Goal: Information Seeking & Learning: Learn about a topic

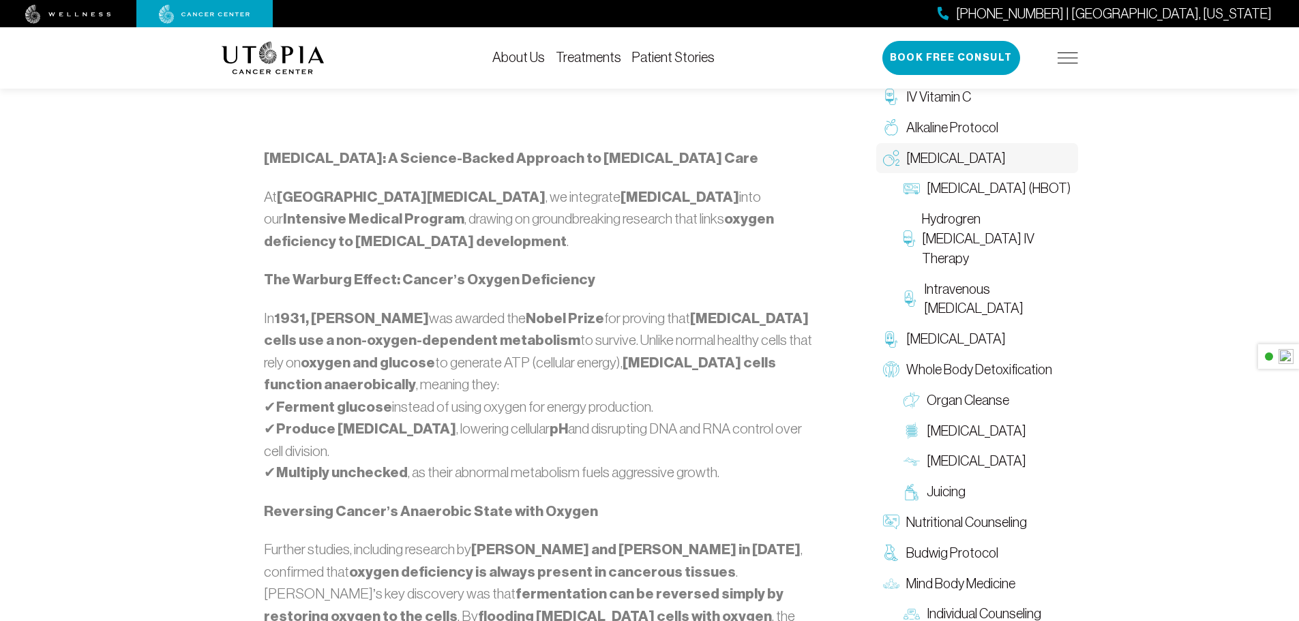
scroll to position [740, 0]
click at [994, 239] on span "Hydrogren [MEDICAL_DATA] IV Therapy" at bounding box center [996, 238] width 149 height 59
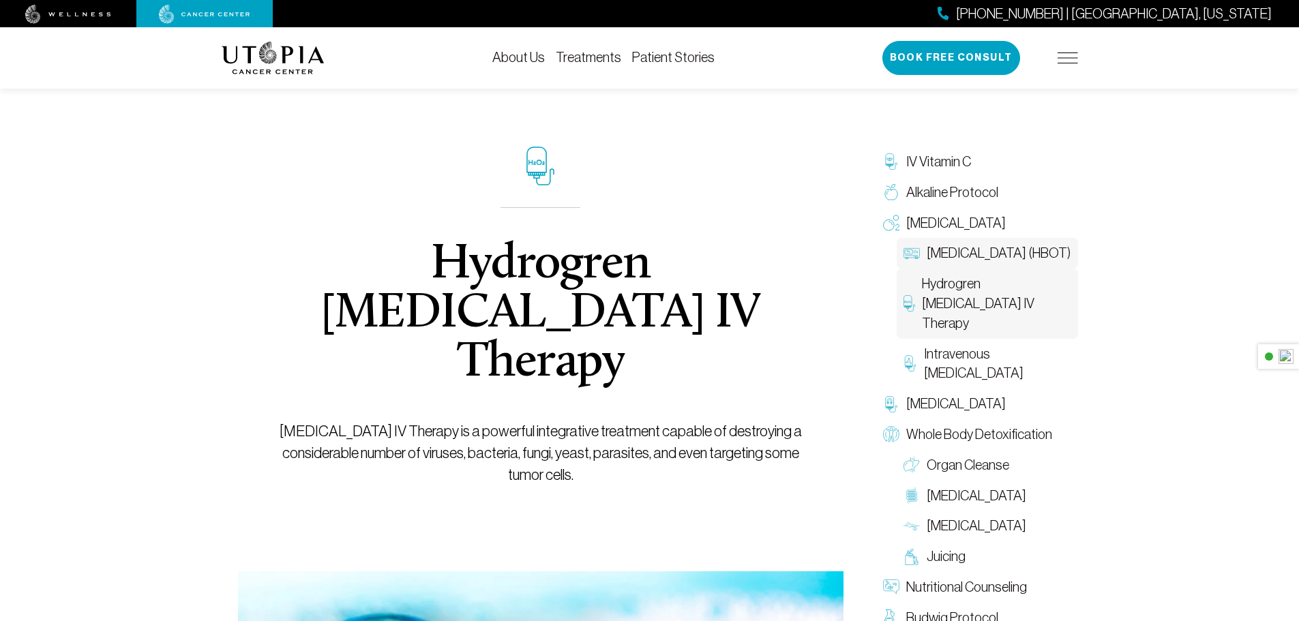
click at [953, 258] on span "[MEDICAL_DATA] (HBOT)" at bounding box center [999, 253] width 144 height 20
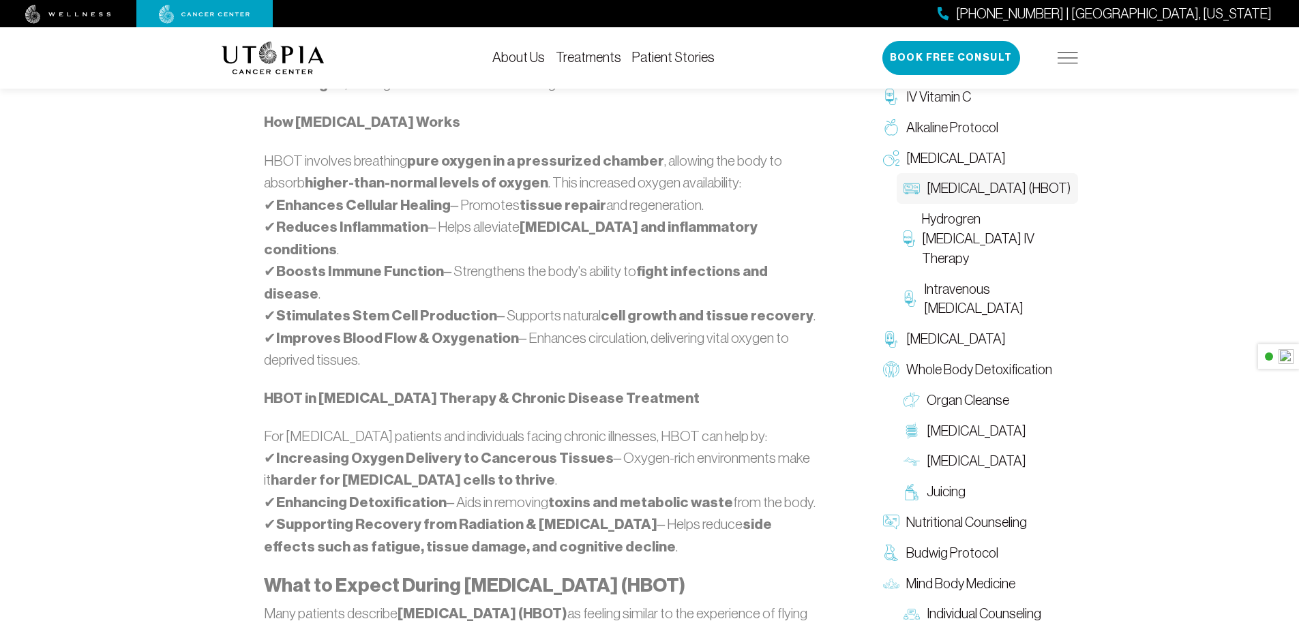
scroll to position [1005, 0]
click at [1067, 56] on img at bounding box center [1068, 58] width 20 height 11
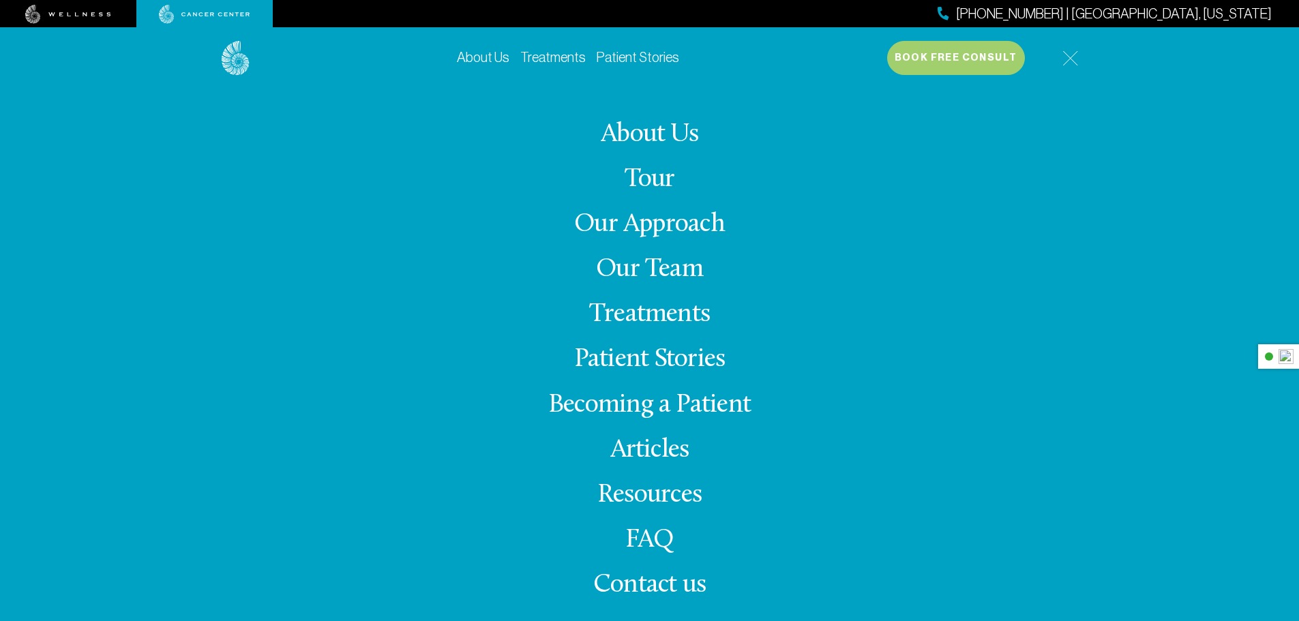
click at [672, 537] on link "FAQ" at bounding box center [649, 540] width 49 height 27
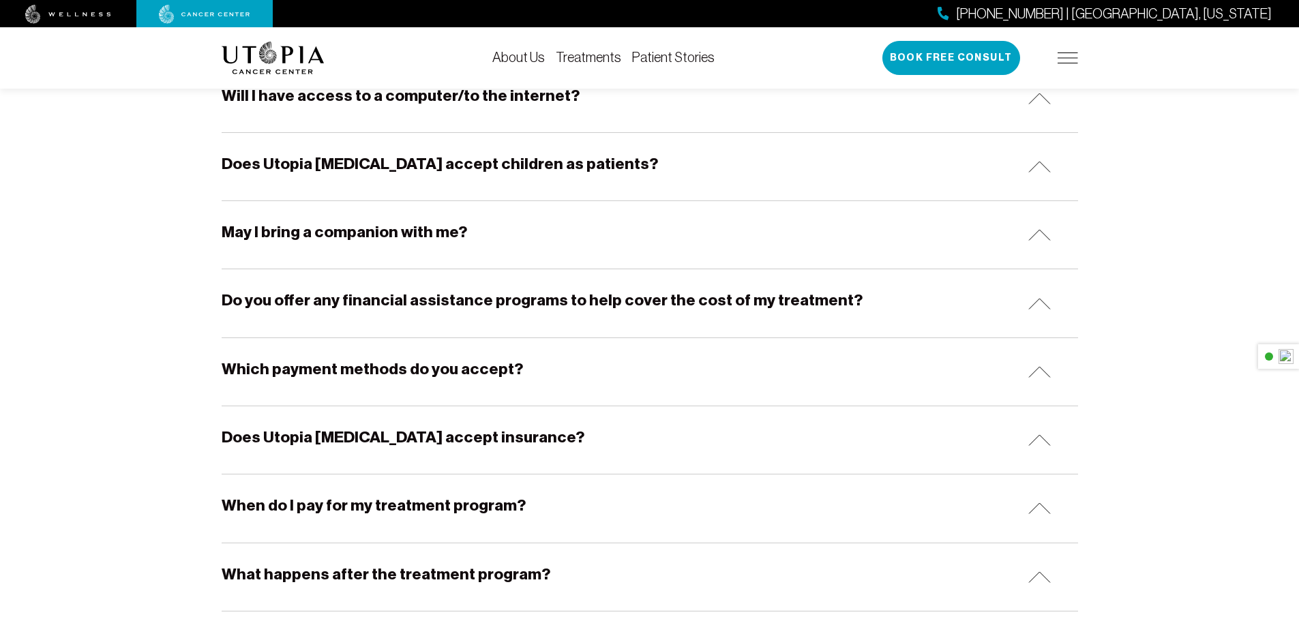
scroll to position [580, 0]
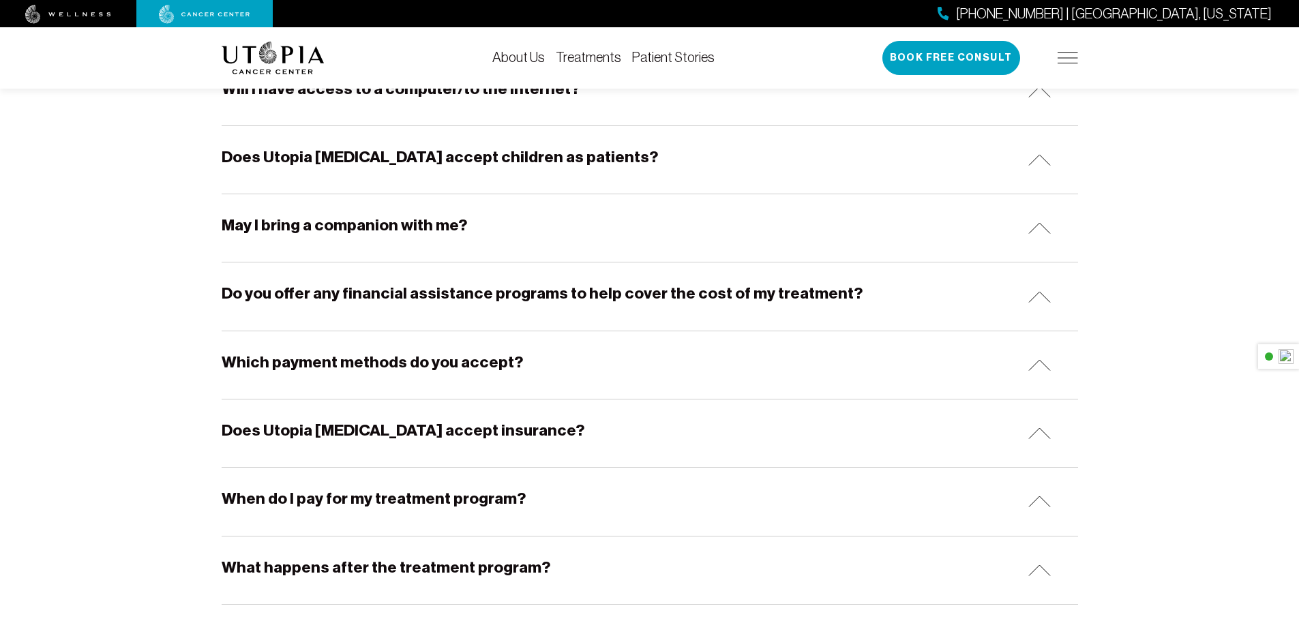
click at [562, 295] on h5 "Do you offer any financial assistance programs to help cover the cost of my tre…" at bounding box center [542, 293] width 641 height 21
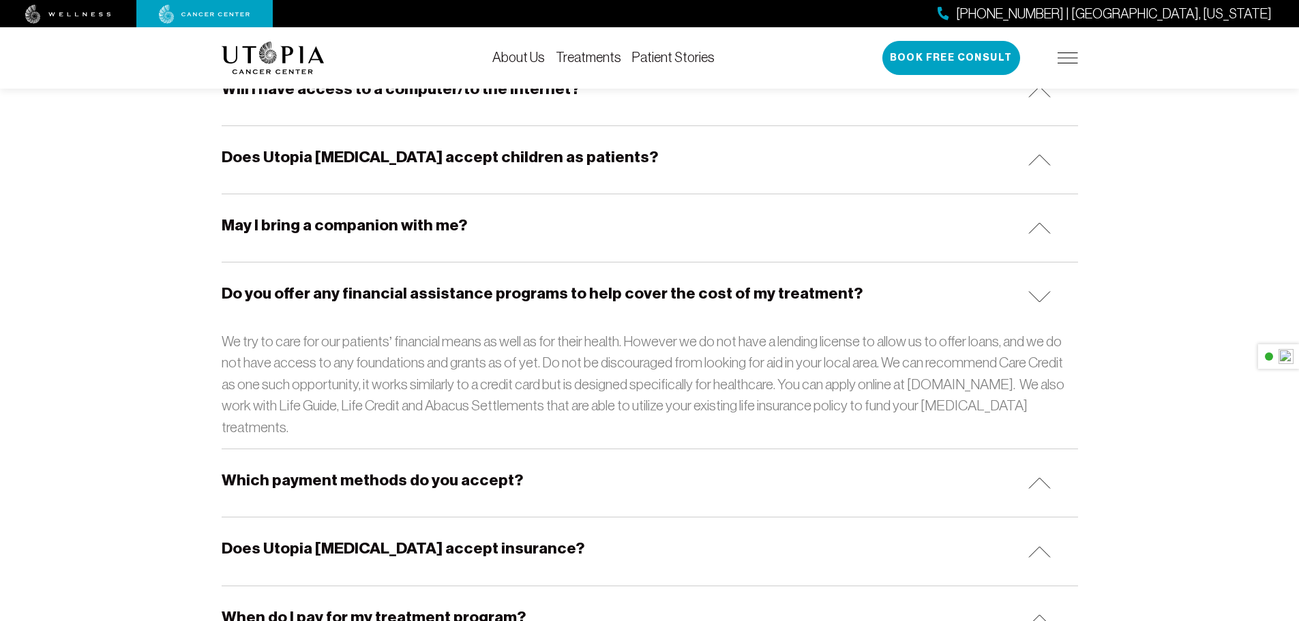
click at [562, 295] on h5 "Do you offer any financial assistance programs to help cover the cost of my tre…" at bounding box center [542, 293] width 641 height 21
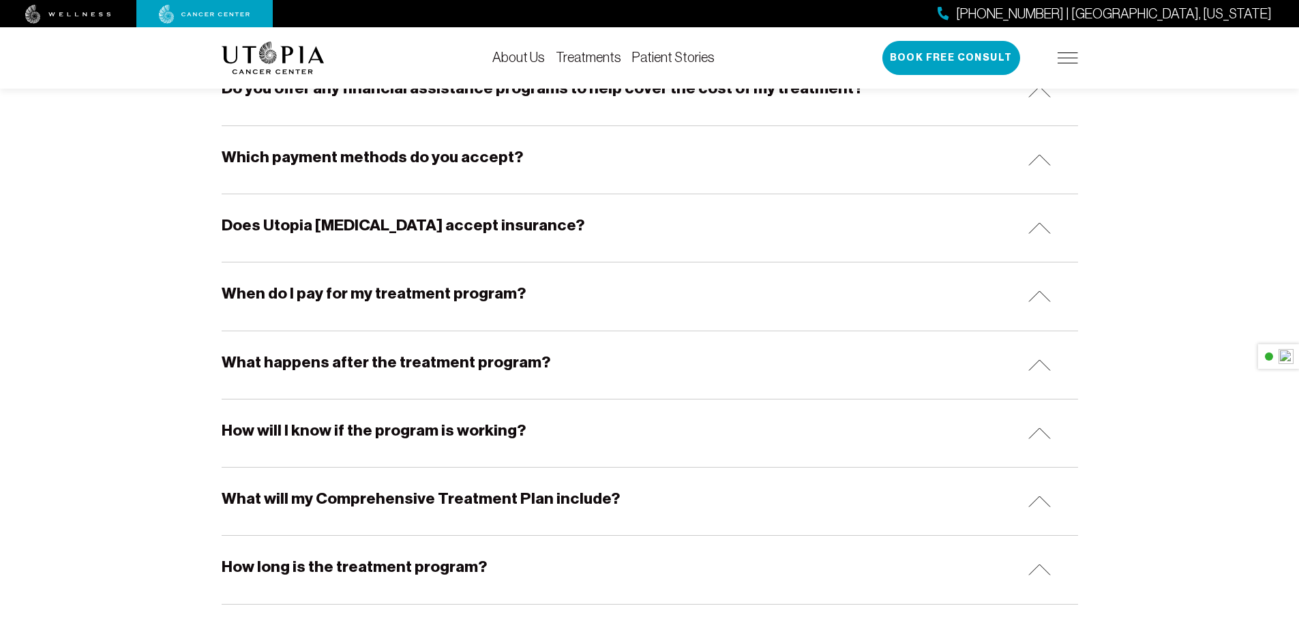
scroll to position [801, 0]
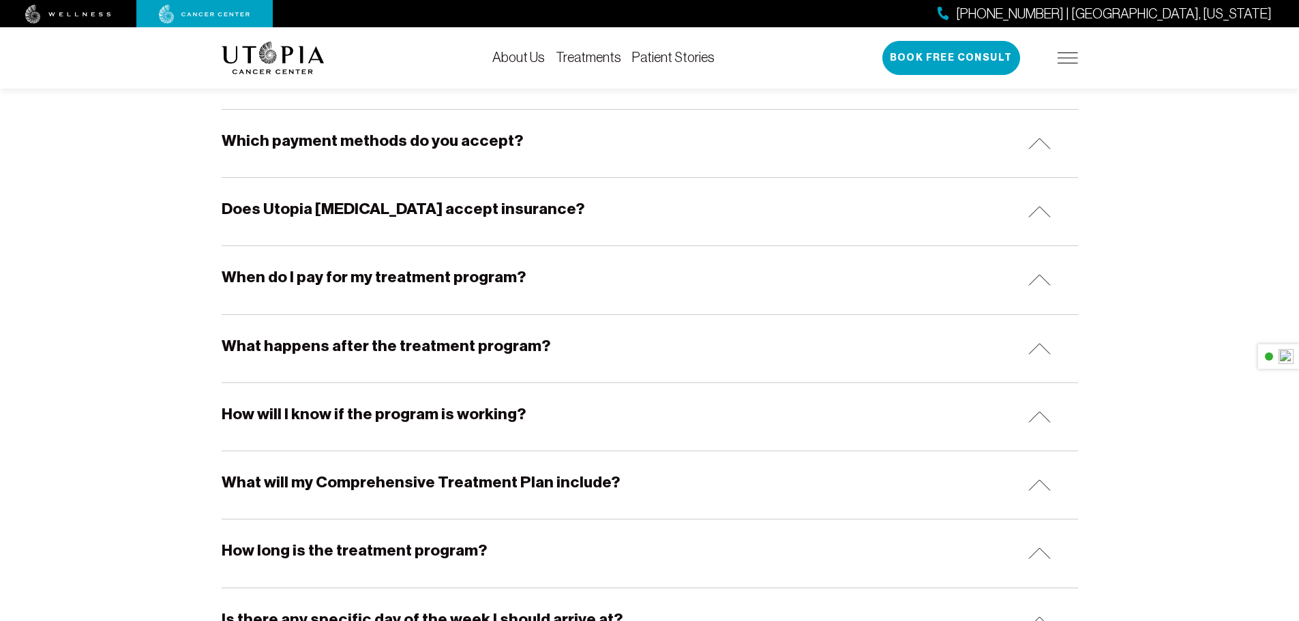
click at [383, 281] on h5 "When do I pay for my treatment program?" at bounding box center [374, 277] width 304 height 21
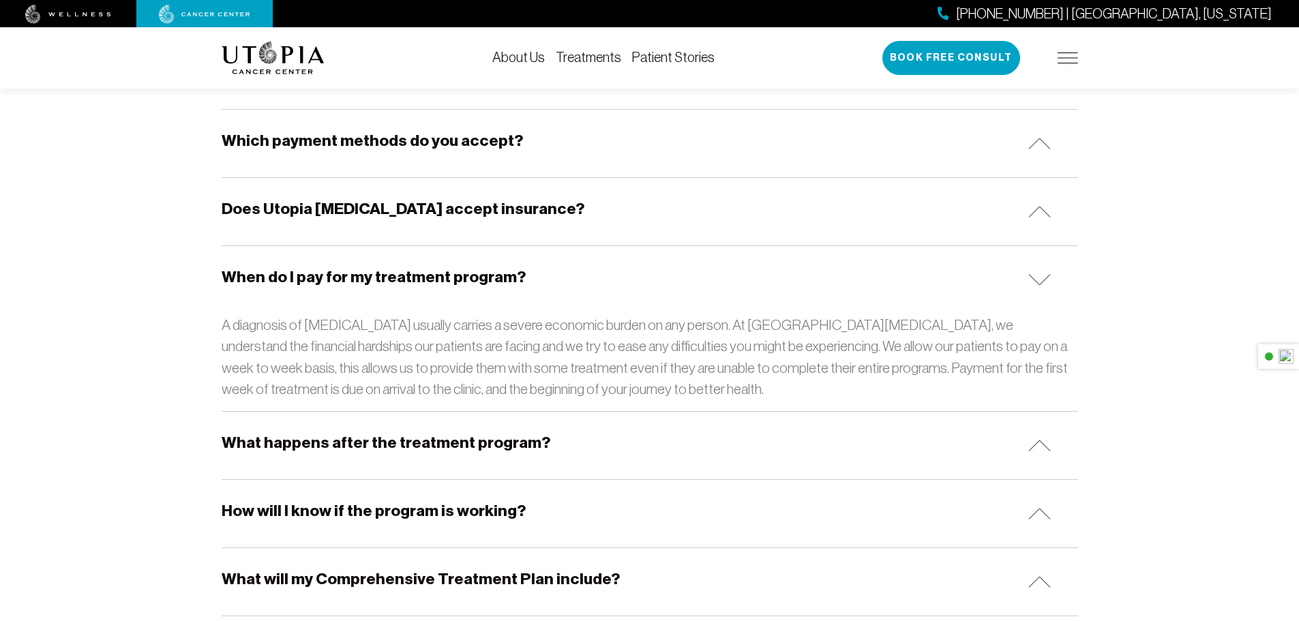
click at [388, 278] on h5 "When do I pay for my treatment program?" at bounding box center [374, 277] width 304 height 21
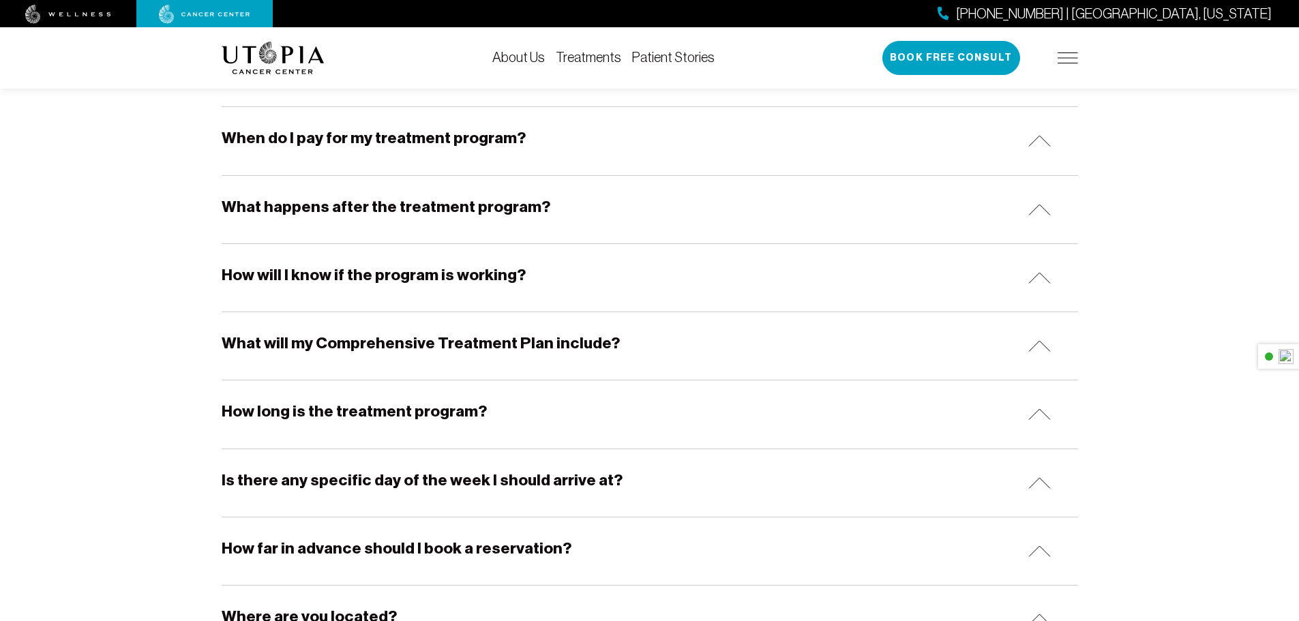
scroll to position [977, 0]
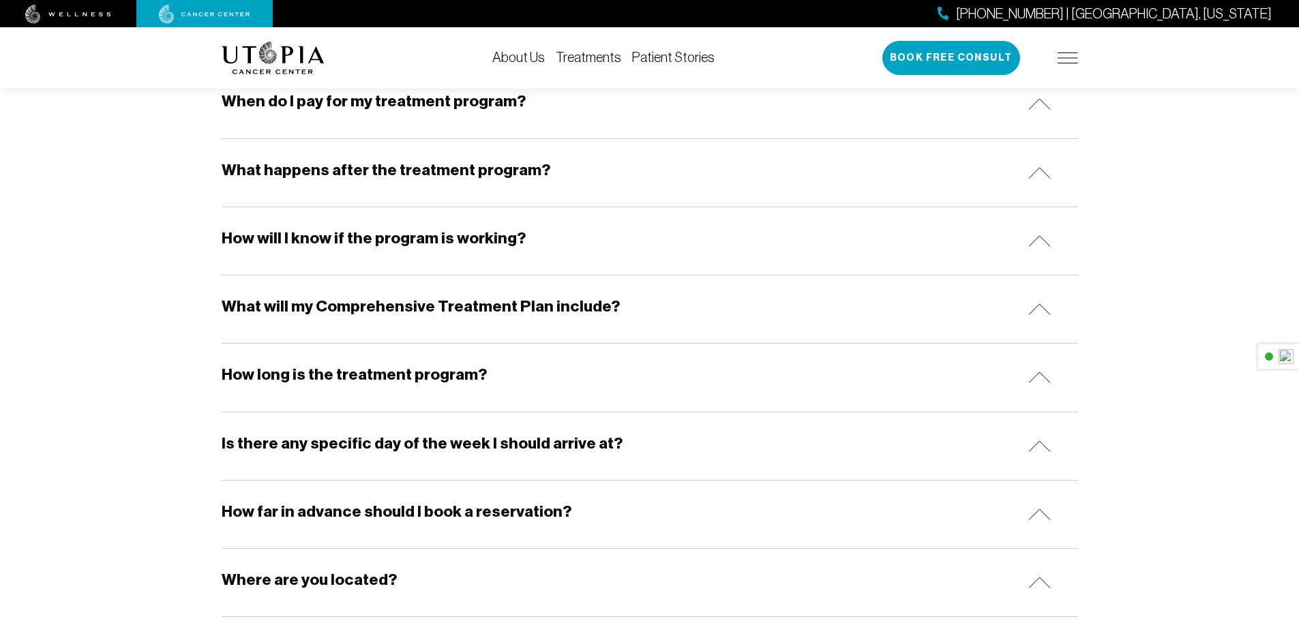
click at [401, 231] on h5 "How will I know if the program is working?" at bounding box center [374, 238] width 304 height 21
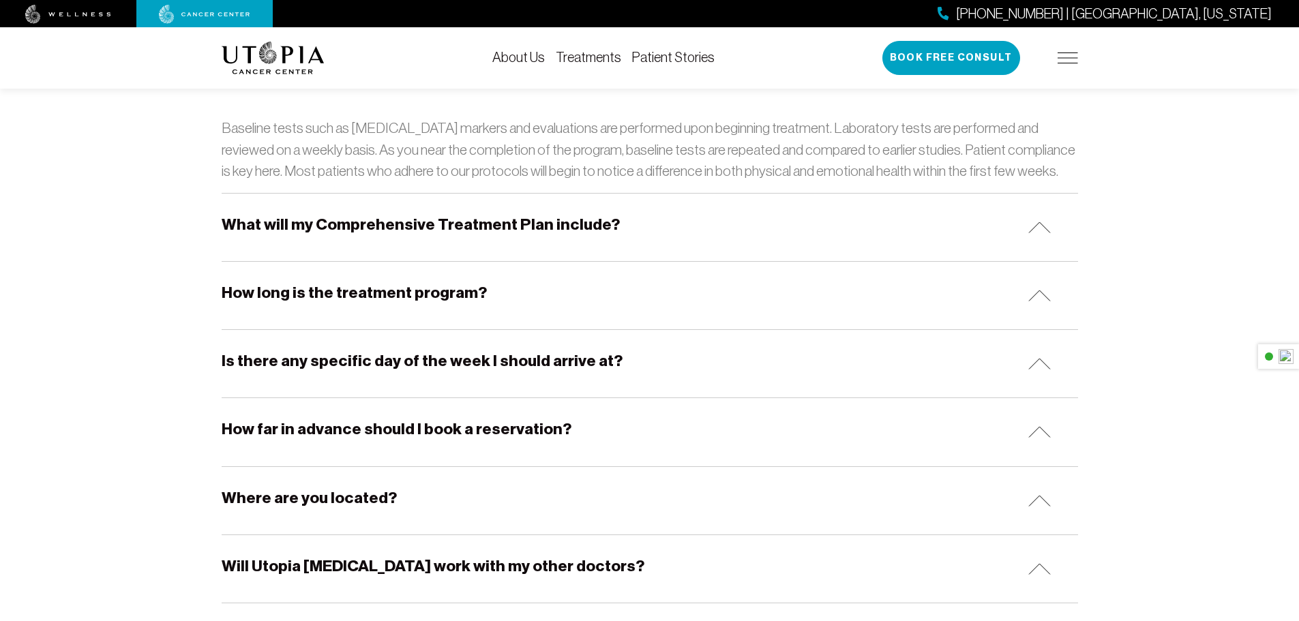
scroll to position [1136, 0]
click at [344, 292] on h5 "How long is the treatment program?" at bounding box center [354, 292] width 265 height 21
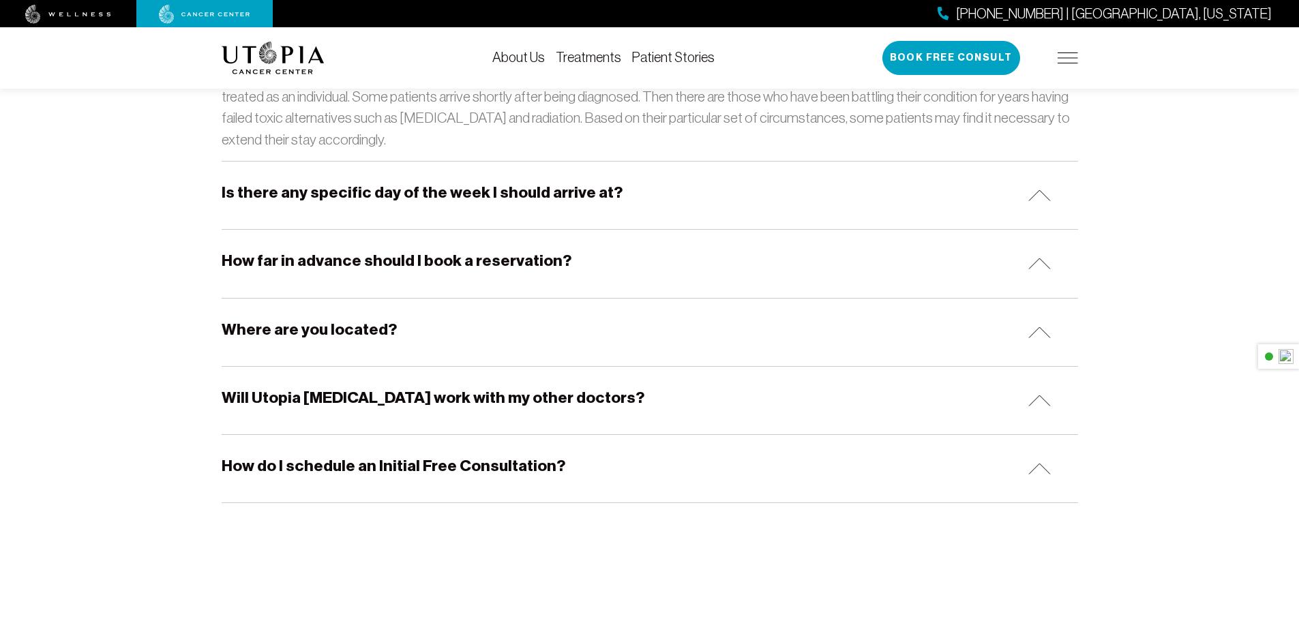
scroll to position [1402, 0]
click at [341, 339] on div "Where are you located?" at bounding box center [650, 331] width 857 height 68
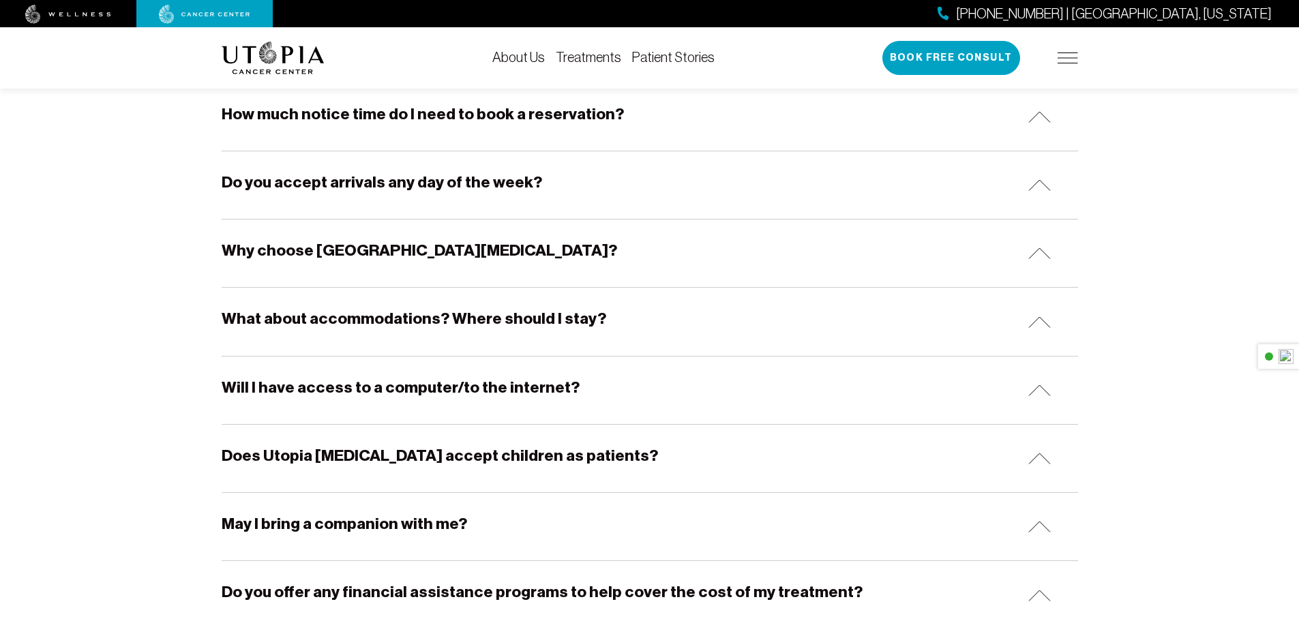
scroll to position [0, 0]
